Goal: Information Seeking & Learning: Understand process/instructions

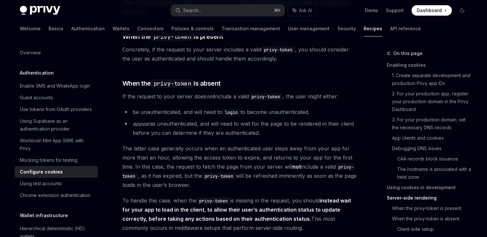
scroll to position [1388, 0]
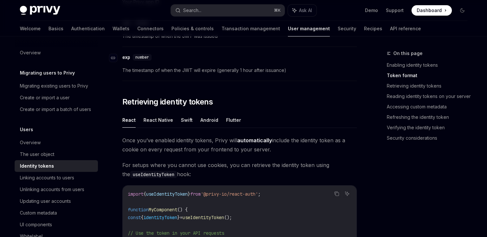
scroll to position [496, 0]
click at [150, 119] on button "React Native" at bounding box center [158, 118] width 30 height 15
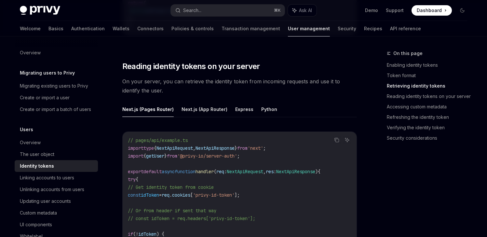
scroll to position [934, 0]
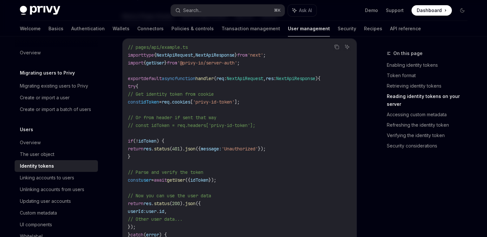
drag, startPoint x: 274, startPoint y: 125, endPoint x: 190, endPoint y: 125, distance: 83.5
click at [190, 125] on code "// pages/api/example.ts import type { NextApiRequest , NextApiResponse } from '…" at bounding box center [239, 156] width 223 height 226
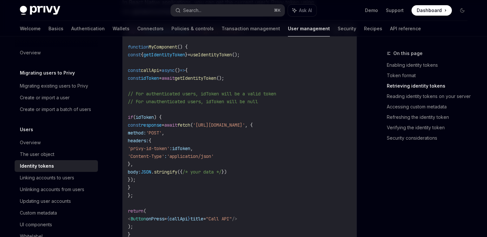
scroll to position [622, 0]
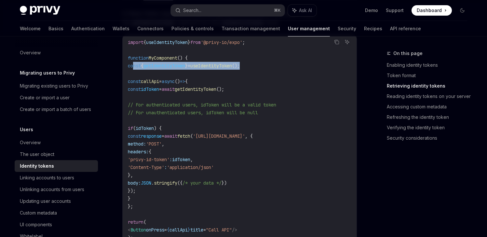
drag, startPoint x: 246, startPoint y: 66, endPoint x: 133, endPoint y: 66, distance: 113.8
click at [133, 66] on code "import { useIdentityToken } from '@privy-io/expo' ; function MyComponent () { c…" at bounding box center [239, 143] width 223 height 211
copy span "const { getIdentityToken } = useIdentityToken ();"
click at [149, 151] on span "headers:" at bounding box center [138, 152] width 21 height 6
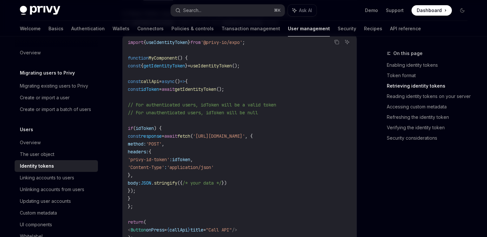
copy span "headers"
drag, startPoint x: 196, startPoint y: 159, endPoint x: 158, endPoint y: 159, distance: 38.7
click at [158, 159] on span "'privy-id-token'" at bounding box center [149, 159] width 42 height 6
copy span "privy-id-token"
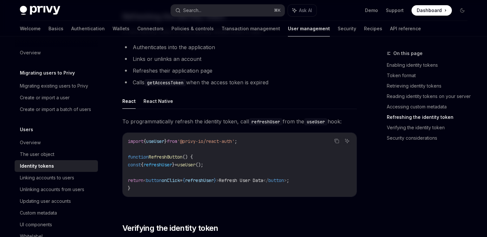
scroll to position [1563, 0]
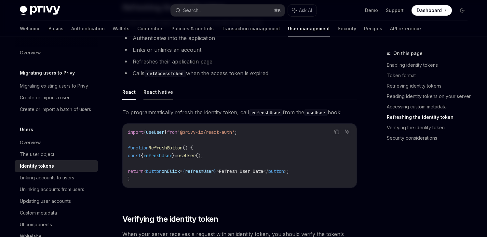
click at [161, 95] on button "React Native" at bounding box center [158, 91] width 30 height 15
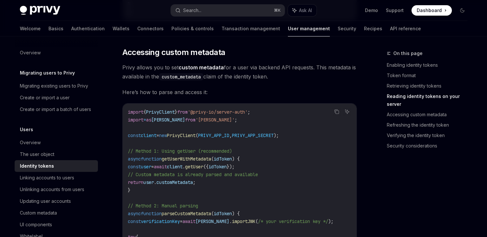
scroll to position [1188, 0]
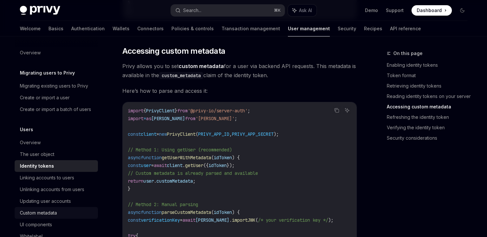
click at [55, 216] on div "Custom metadata" at bounding box center [38, 213] width 37 height 8
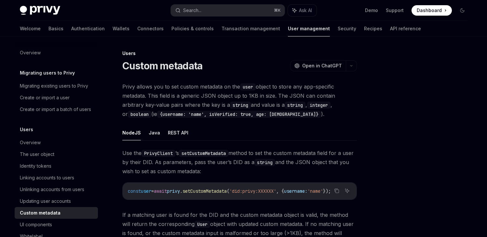
type textarea "*"
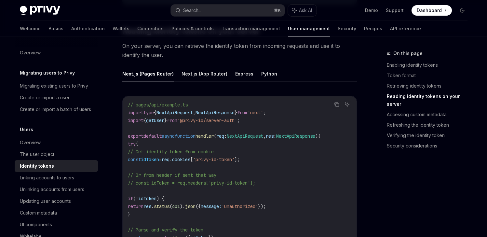
scroll to position [901, 0]
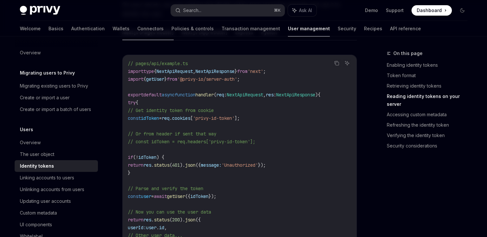
drag, startPoint x: 272, startPoint y: 142, endPoint x: 190, endPoint y: 141, distance: 81.9
click at [190, 141] on code "// pages/api/example.ts import type { NextApiRequest , NextApiResponse } from '…" at bounding box center [239, 172] width 223 height 226
copy span "req.headers['privy-id-token'];"
